Goal: Task Accomplishment & Management: Manage account settings

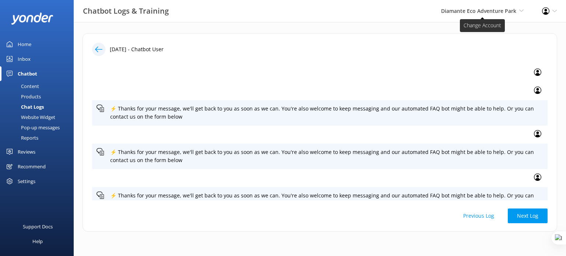
click at [475, 13] on span "Diamante Eco Adventure Park" at bounding box center [478, 10] width 75 height 7
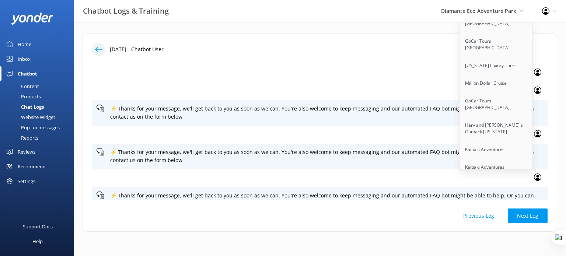
scroll to position [4447, 0]
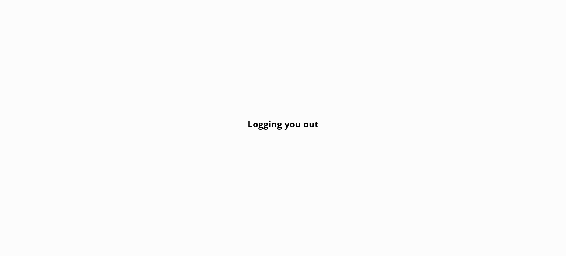
click at [193, 60] on div "Logging you out" at bounding box center [283, 128] width 566 height 256
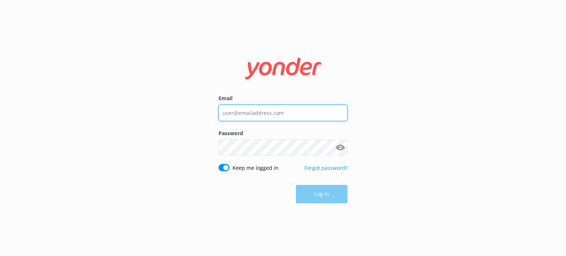
type input "guy@yonderhq.com"
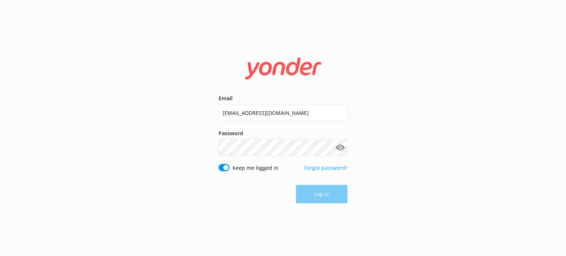
click at [312, 196] on div "Log in" at bounding box center [282, 194] width 129 height 18
click at [335, 196] on button "Log in" at bounding box center [322, 194] width 52 height 18
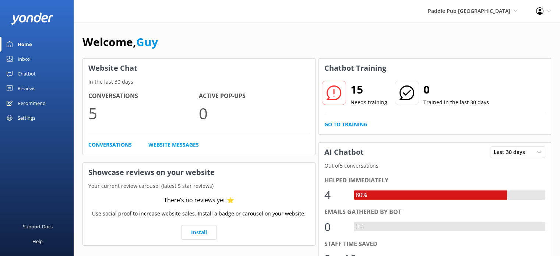
click at [26, 117] on div "Settings" at bounding box center [27, 117] width 18 height 15
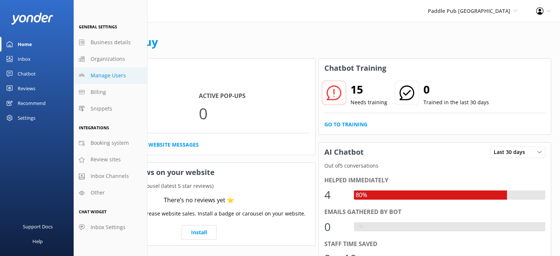
click at [120, 77] on span "Manage Users" at bounding box center [108, 75] width 35 height 8
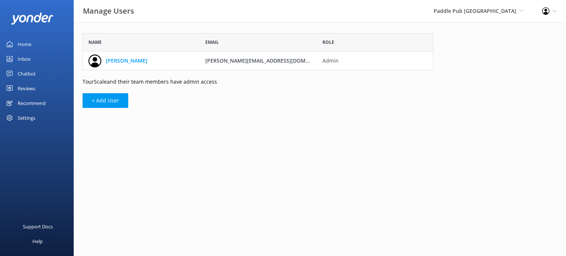
scroll to position [31, 345]
click at [111, 103] on button "+ Add User" at bounding box center [105, 100] width 46 height 15
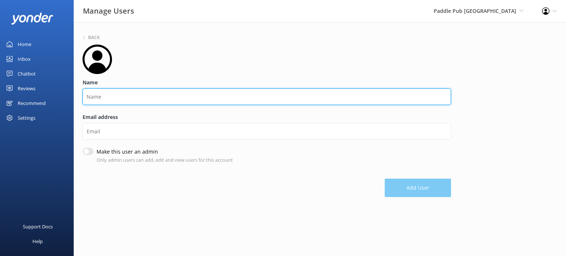
click at [121, 98] on input "Name" at bounding box center [266, 96] width 368 height 17
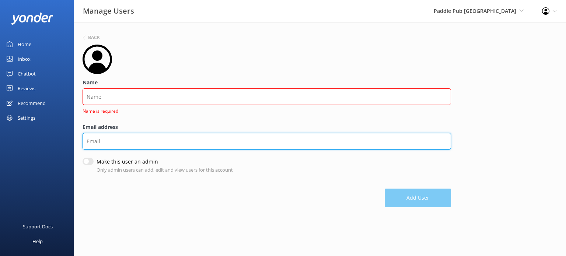
click at [106, 131] on div "Email address" at bounding box center [266, 140] width 368 height 35
paste input "kyle@paddlepub.com"
type input "kyle@paddlepub.com"
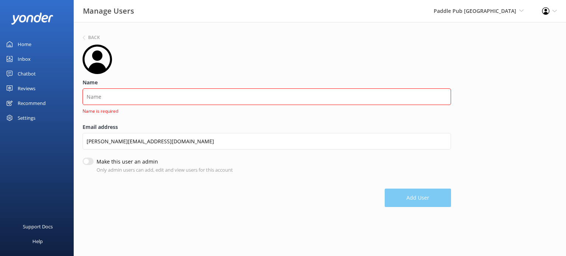
click at [92, 162] on input "Make this user an admin" at bounding box center [87, 161] width 11 height 7
checkbox input "true"
click at [103, 101] on input "Name" at bounding box center [266, 96] width 368 height 17
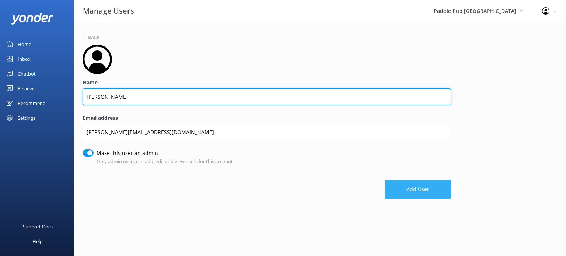
type input "Kyle"
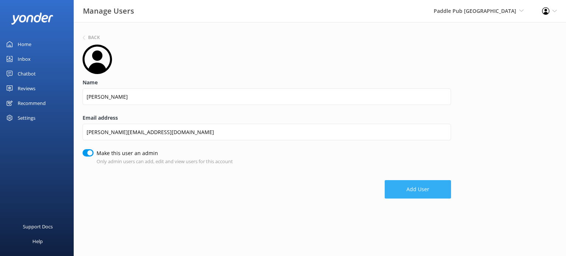
click at [412, 190] on button "Add User" at bounding box center [417, 189] width 66 height 18
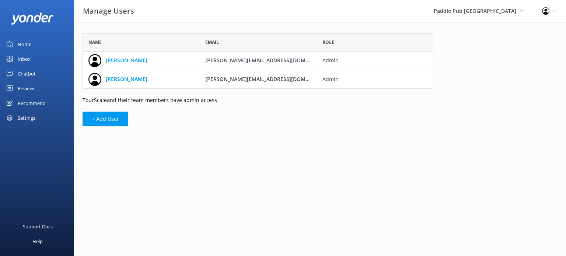
scroll to position [50, 345]
click at [476, 11] on span "Paddle Pub [GEOGRAPHIC_DATA]" at bounding box center [474, 10] width 82 height 7
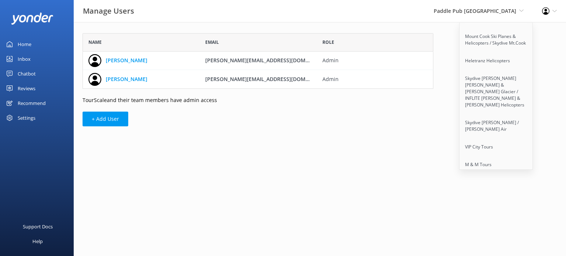
scroll to position [3963, 0]
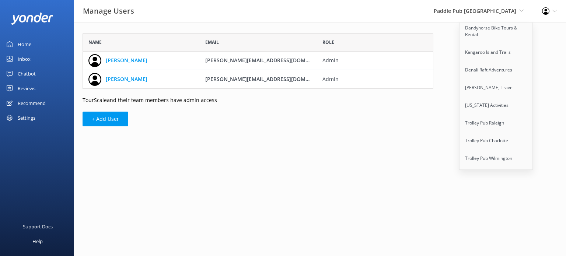
click at [485, 227] on link "Paddle Pub [GEOGRAPHIC_DATA]" at bounding box center [496, 239] width 74 height 24
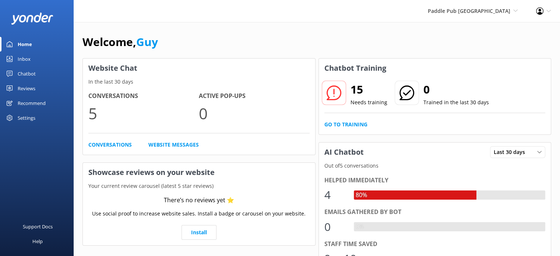
click at [24, 119] on div "Settings" at bounding box center [27, 117] width 18 height 15
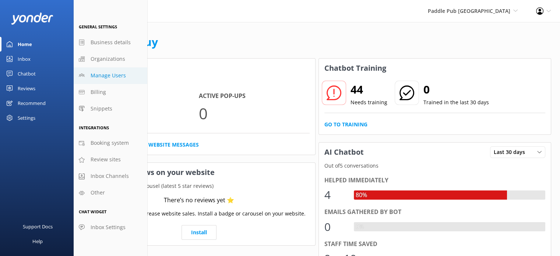
click at [108, 75] on span "Manage Users" at bounding box center [108, 75] width 35 height 8
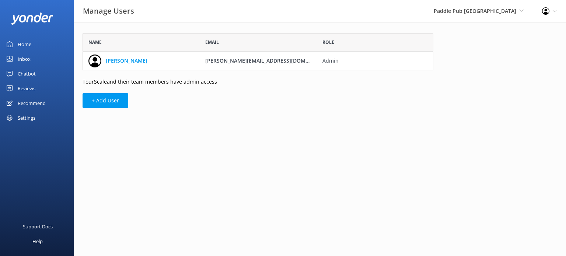
scroll to position [31, 345]
click at [89, 99] on button "+ Add User" at bounding box center [105, 100] width 46 height 15
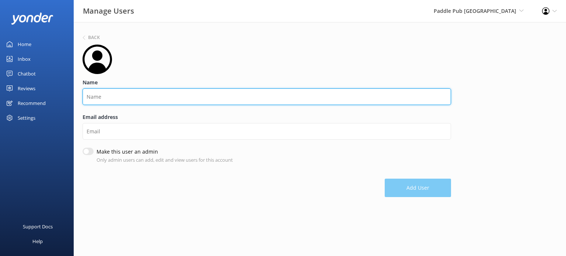
click at [122, 98] on input "Name" at bounding box center [266, 96] width 368 height 17
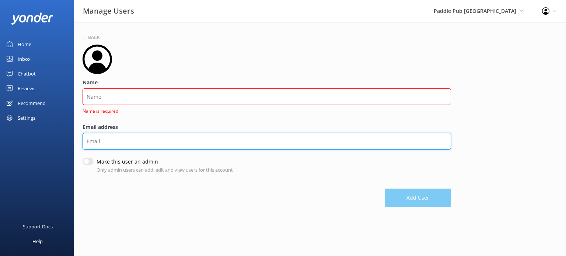
click at [102, 135] on input "Email address" at bounding box center [266, 141] width 368 height 17
paste input "kyle@paddlepub.com"
type input "kyle@paddlepub.com"
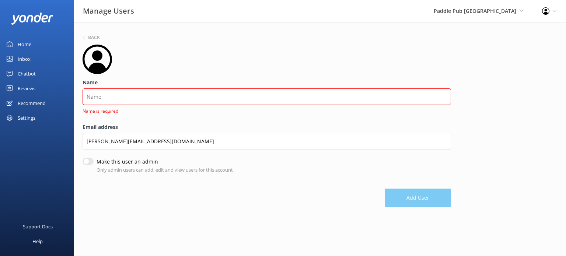
click at [85, 164] on input "Make this user an admin" at bounding box center [87, 161] width 11 height 7
checkbox input "true"
click at [103, 100] on input "Name" at bounding box center [266, 96] width 368 height 17
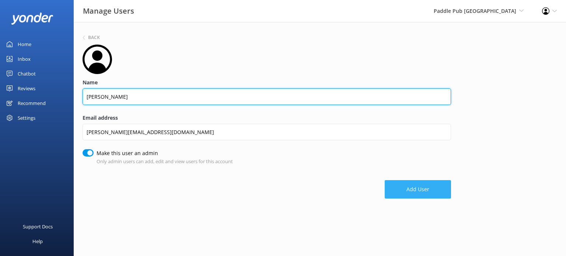
type input "Kyle"
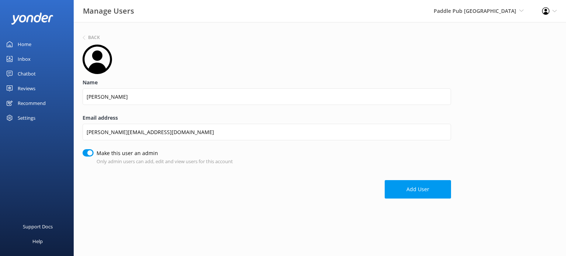
click at [418, 190] on button "Add User" at bounding box center [417, 189] width 66 height 18
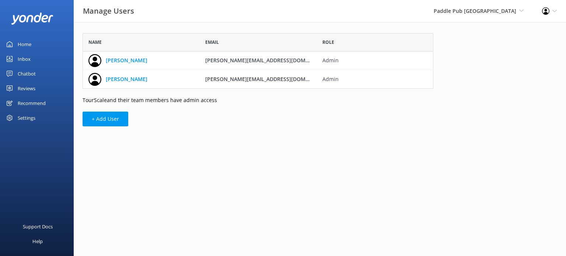
scroll to position [50, 345]
